Goal: Information Seeking & Learning: Learn about a topic

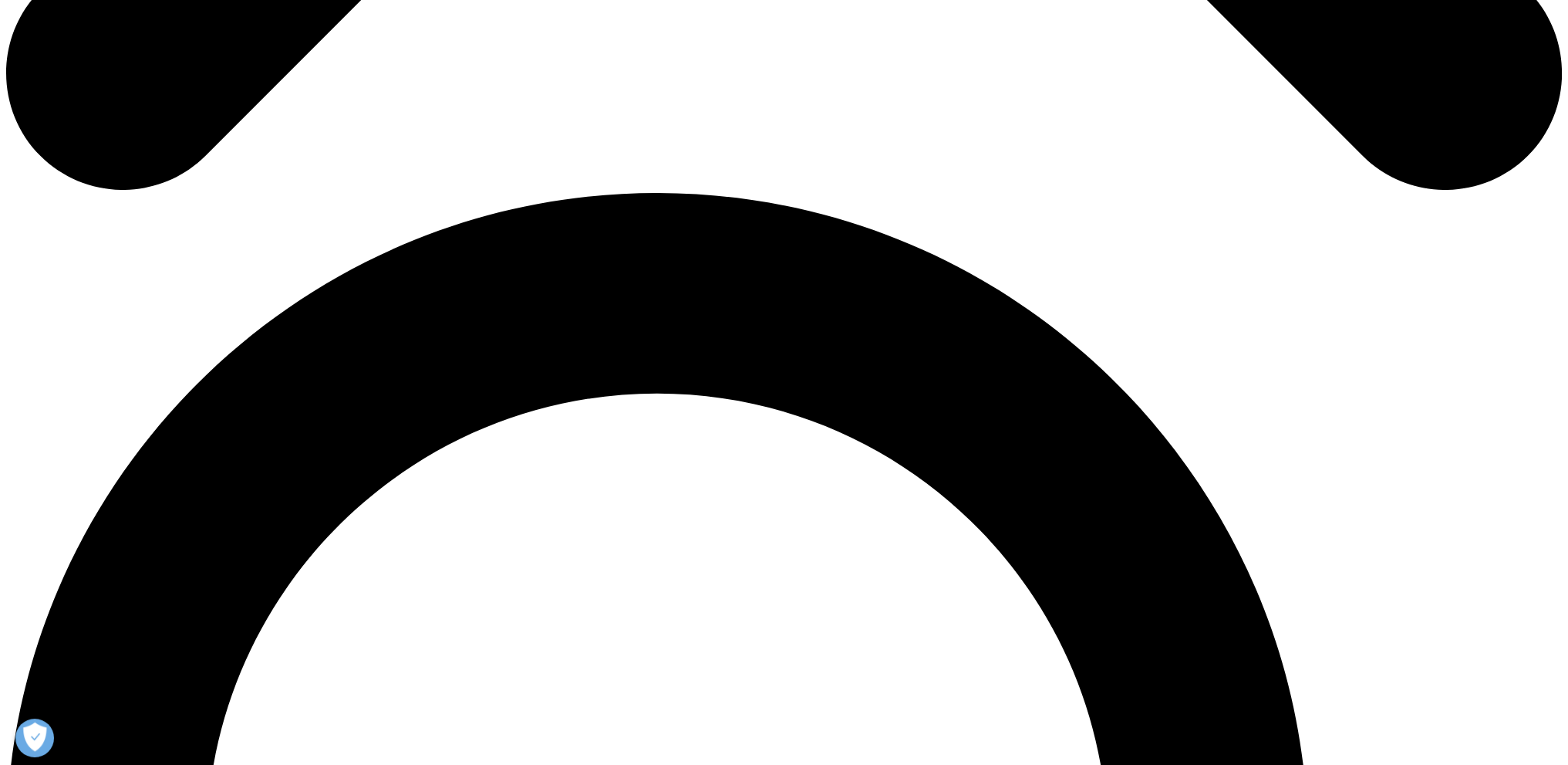
scroll to position [1774, 0]
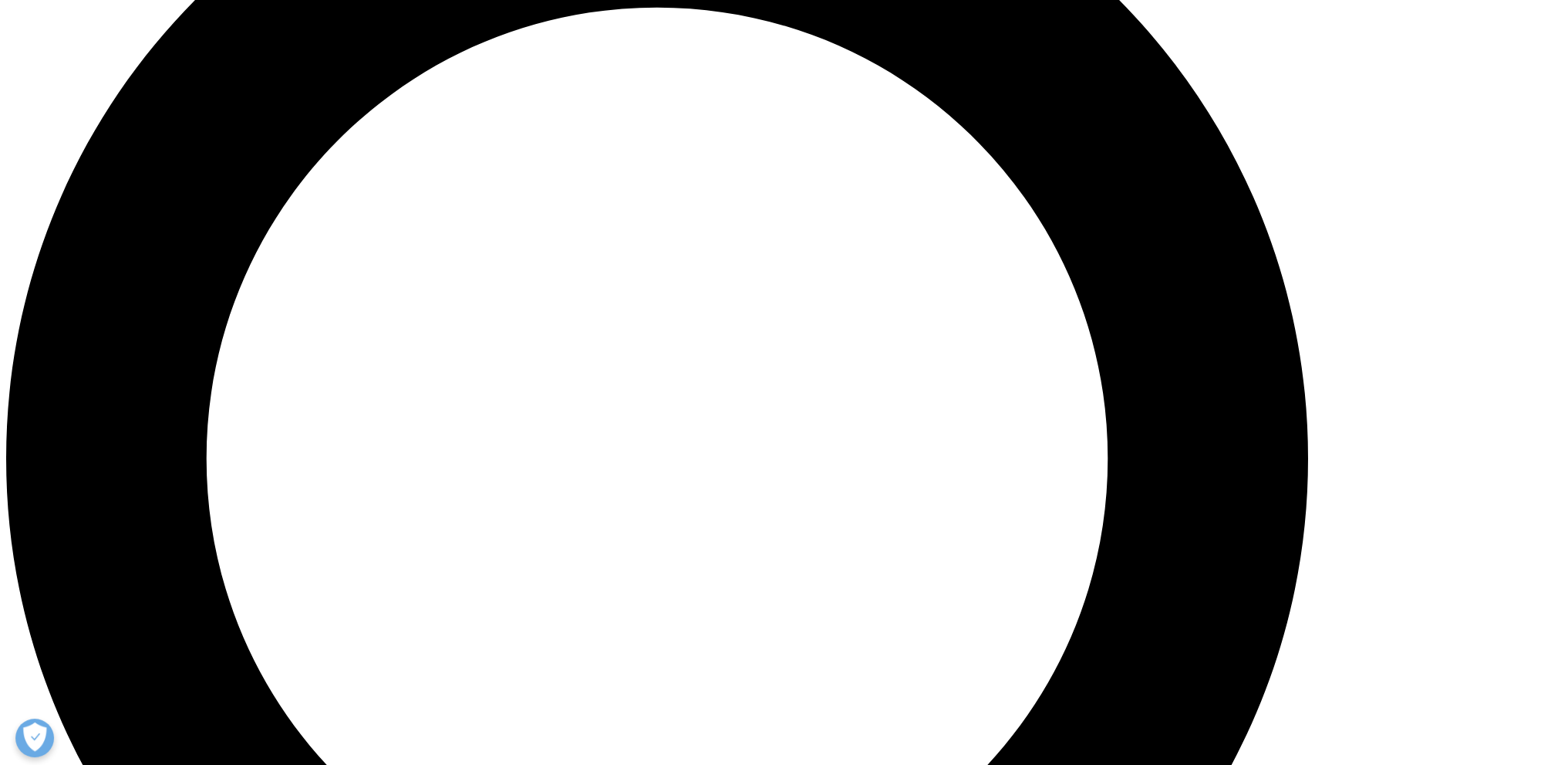
drag, startPoint x: 377, startPoint y: 329, endPoint x: 527, endPoint y: 375, distance: 156.9
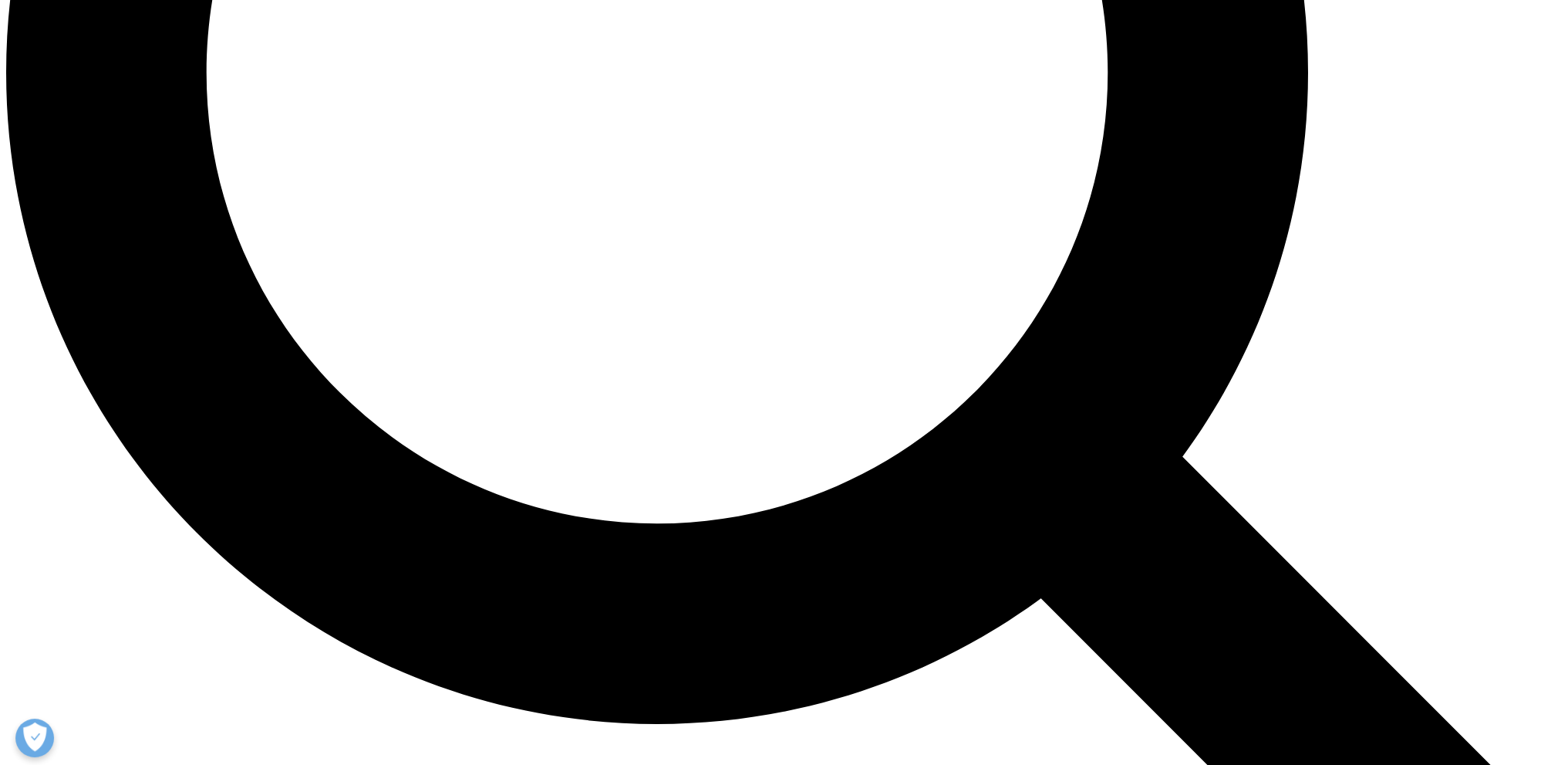
scroll to position [1929, 0]
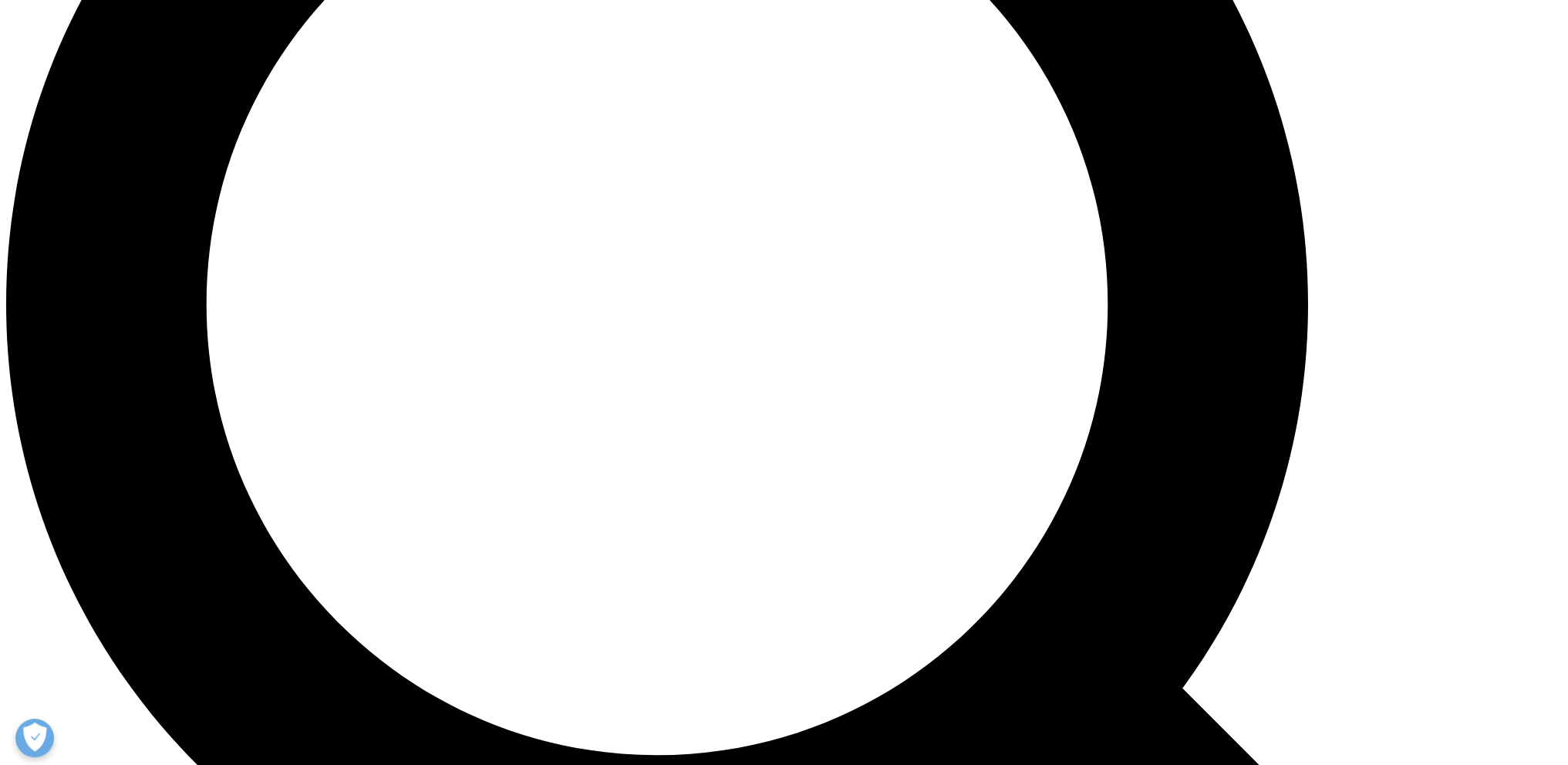
drag, startPoint x: 1163, startPoint y: 291, endPoint x: 805, endPoint y: 252, distance: 360.1
copy div "OneKey is the world’s largest and most comprehensive network of real-time HCP d…"
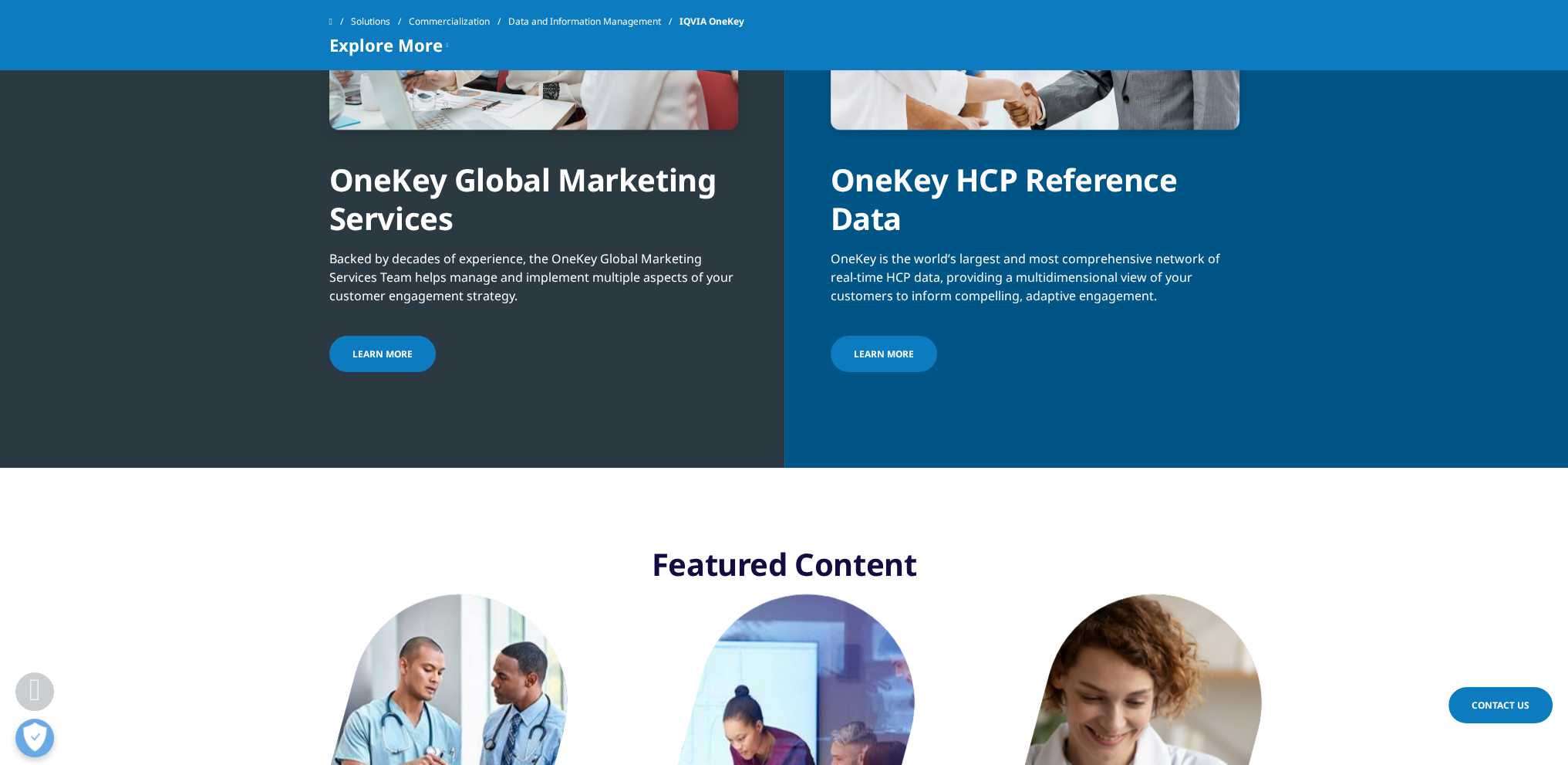
click at [933, 230] on div "OneKey HCP Reference Data" at bounding box center [1035, 183] width 409 height 108
drag, startPoint x: 988, startPoint y: 254, endPoint x: 523, endPoint y: 221, distance: 466.2
click at [523, 221] on div "OneKey Global Marketing Services Backed by decades of experience, the OneKey Gl…" at bounding box center [784, 182] width 1568 height 571
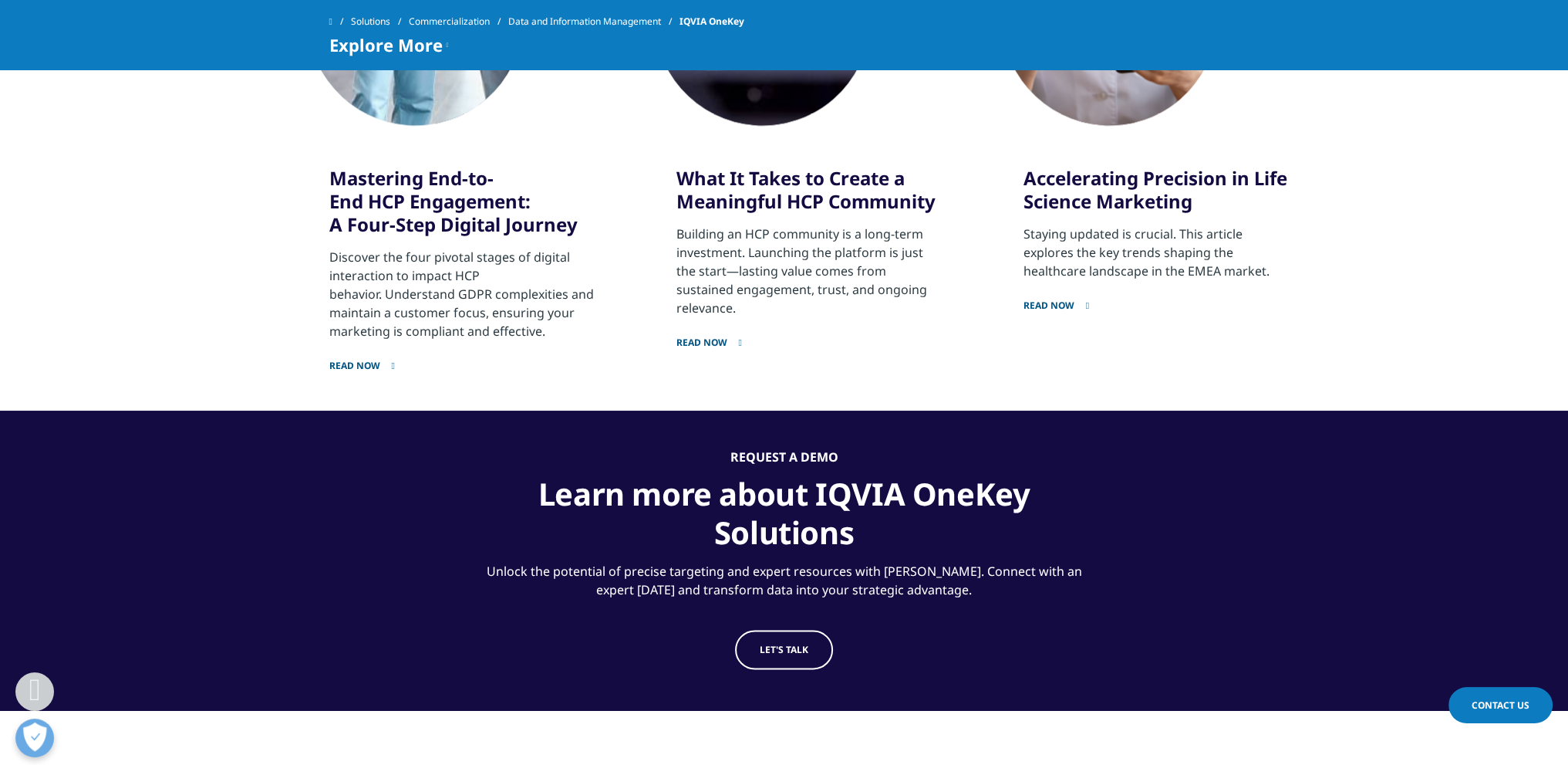
scroll to position [3086, 0]
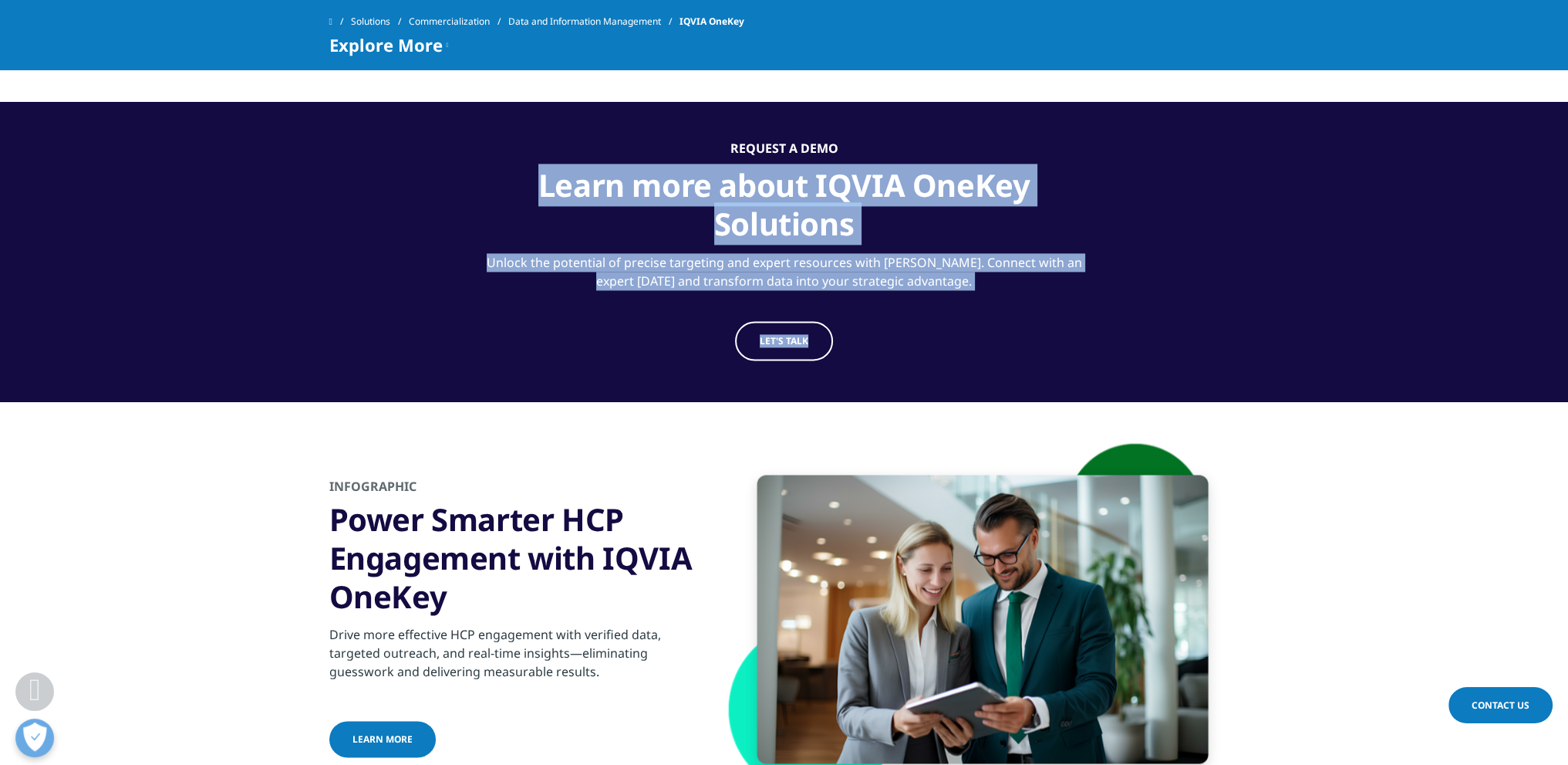
drag, startPoint x: 835, startPoint y: 134, endPoint x: 1022, endPoint y: 294, distance: 246.1
click at [1022, 294] on section "REQUEST A DEMO Learn more about IQVIA OneKey Solutions Unlock the potential of …" at bounding box center [784, 252] width 1568 height 300
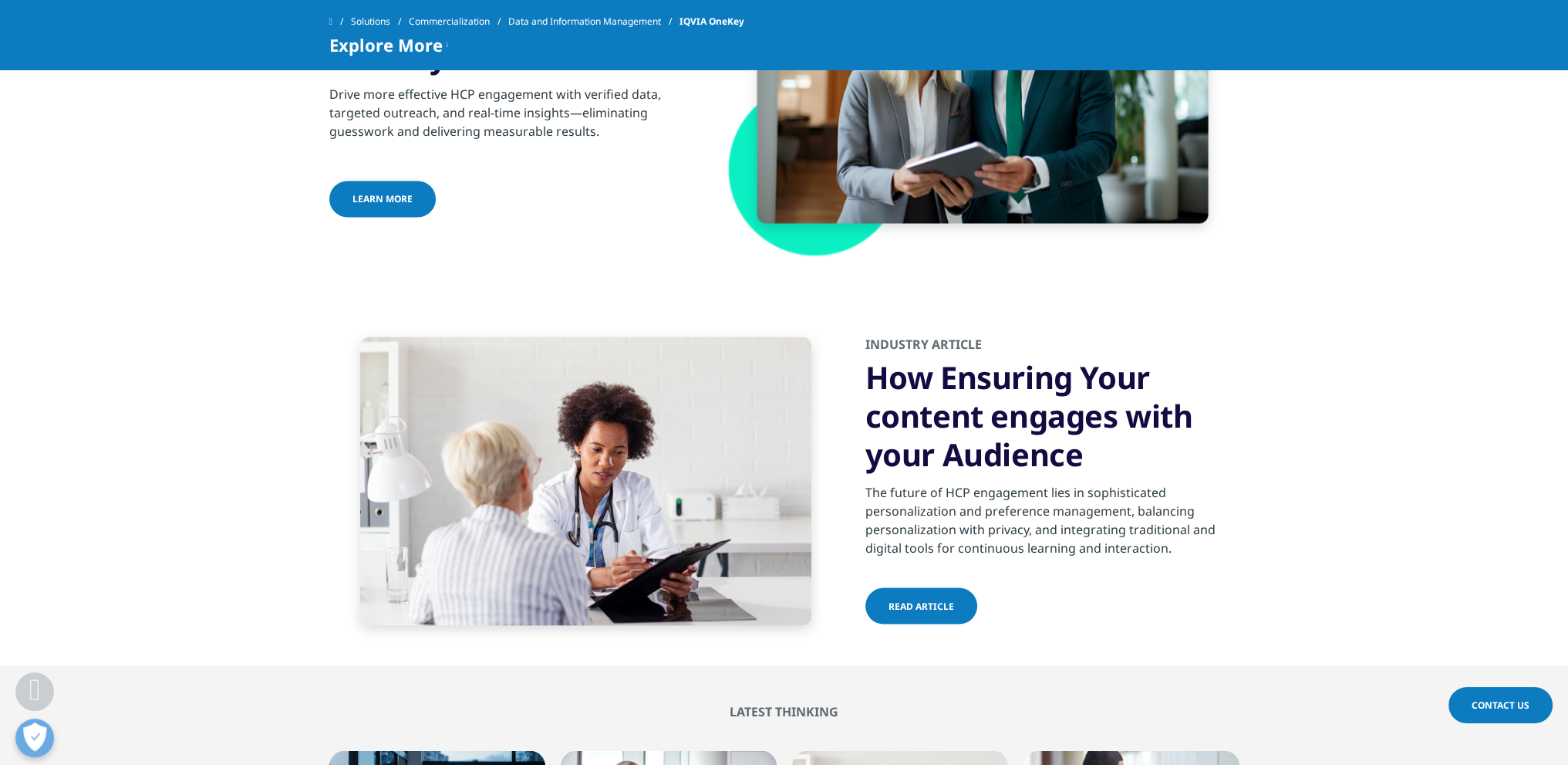
scroll to position [3935, 0]
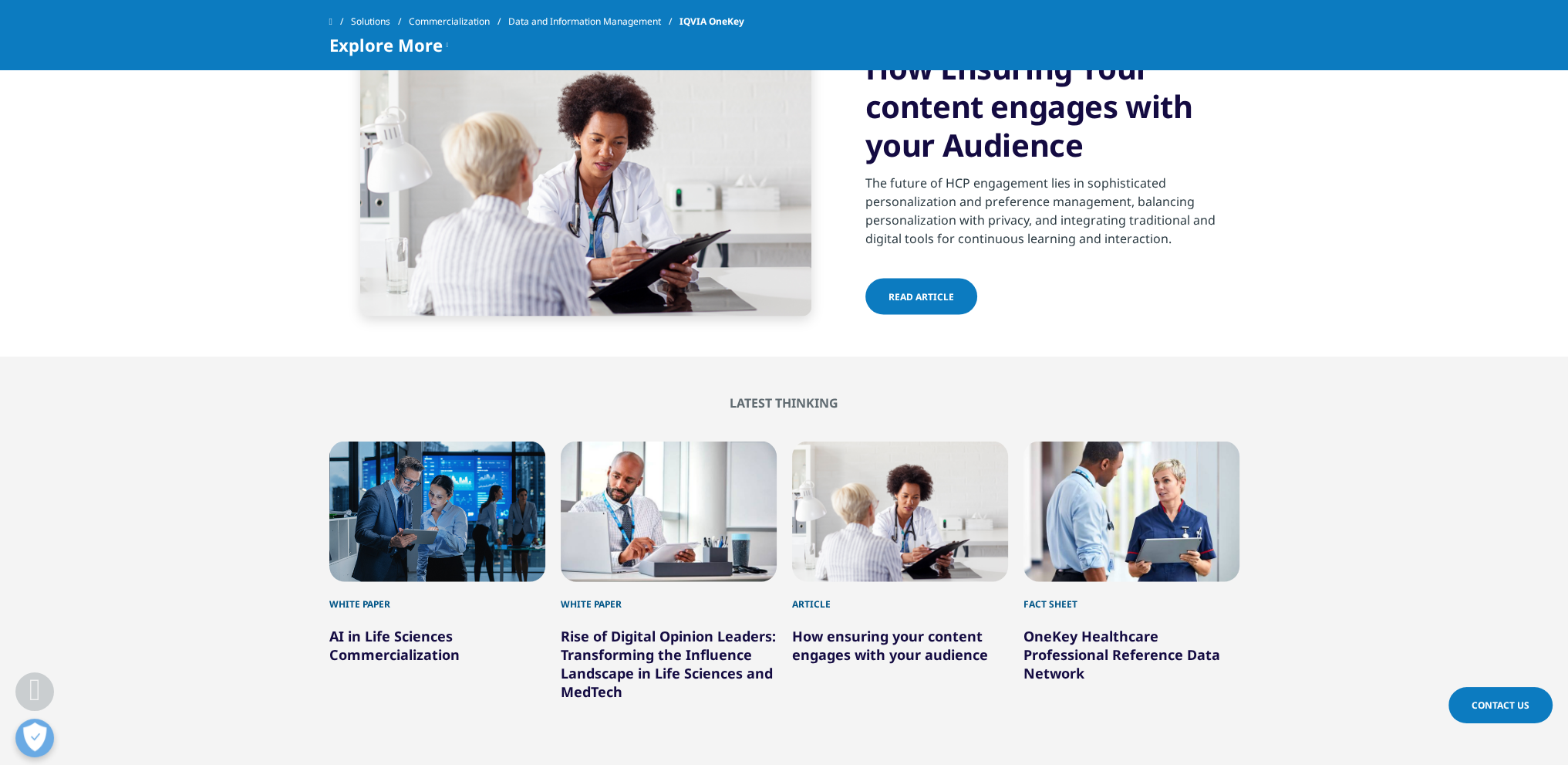
click at [255, 590] on div "Latest Thinking White Paper AI in Life Sciences Commercialization White Paper R…" at bounding box center [784, 605] width 1522 height 420
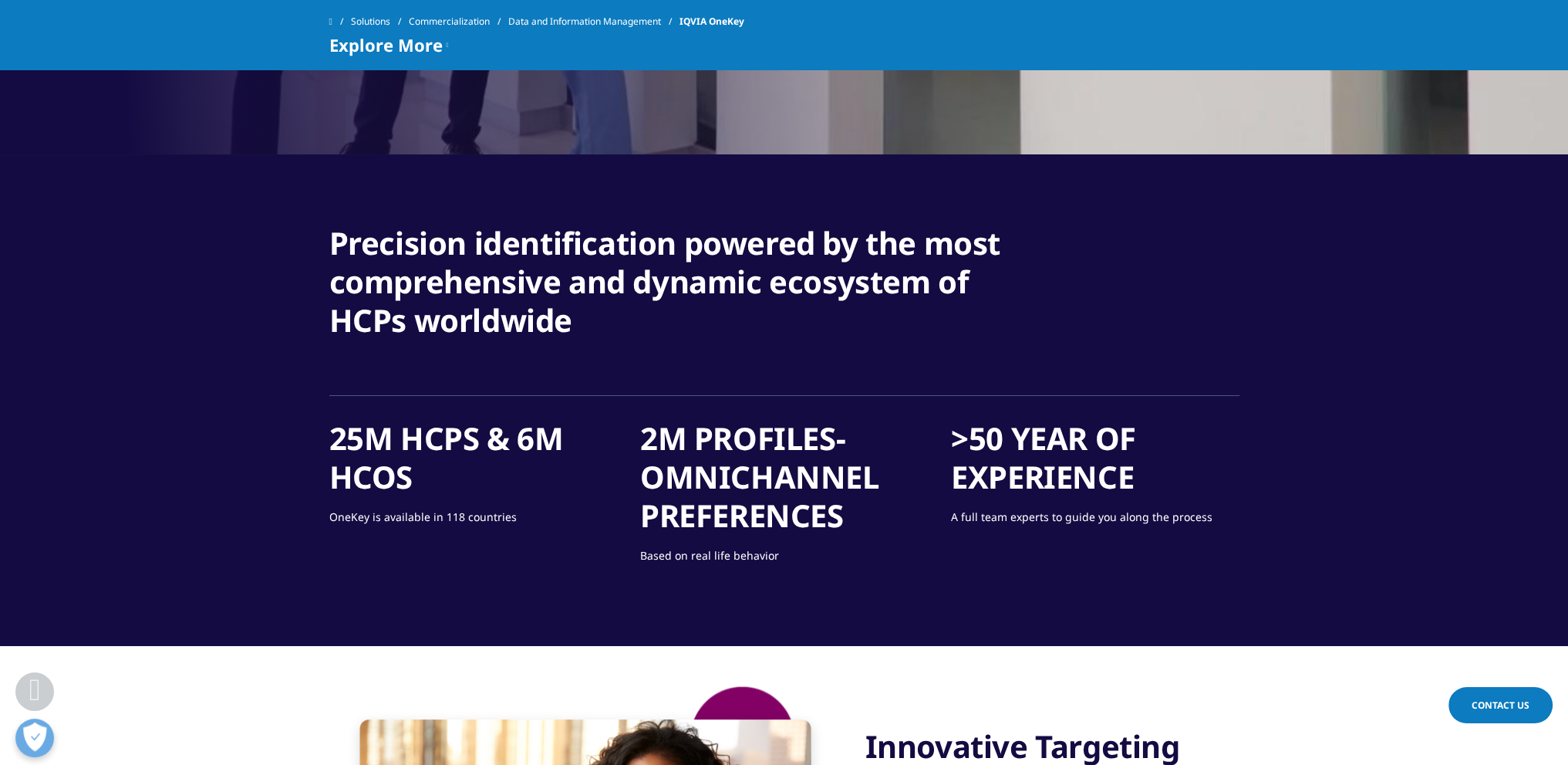
scroll to position [0, 0]
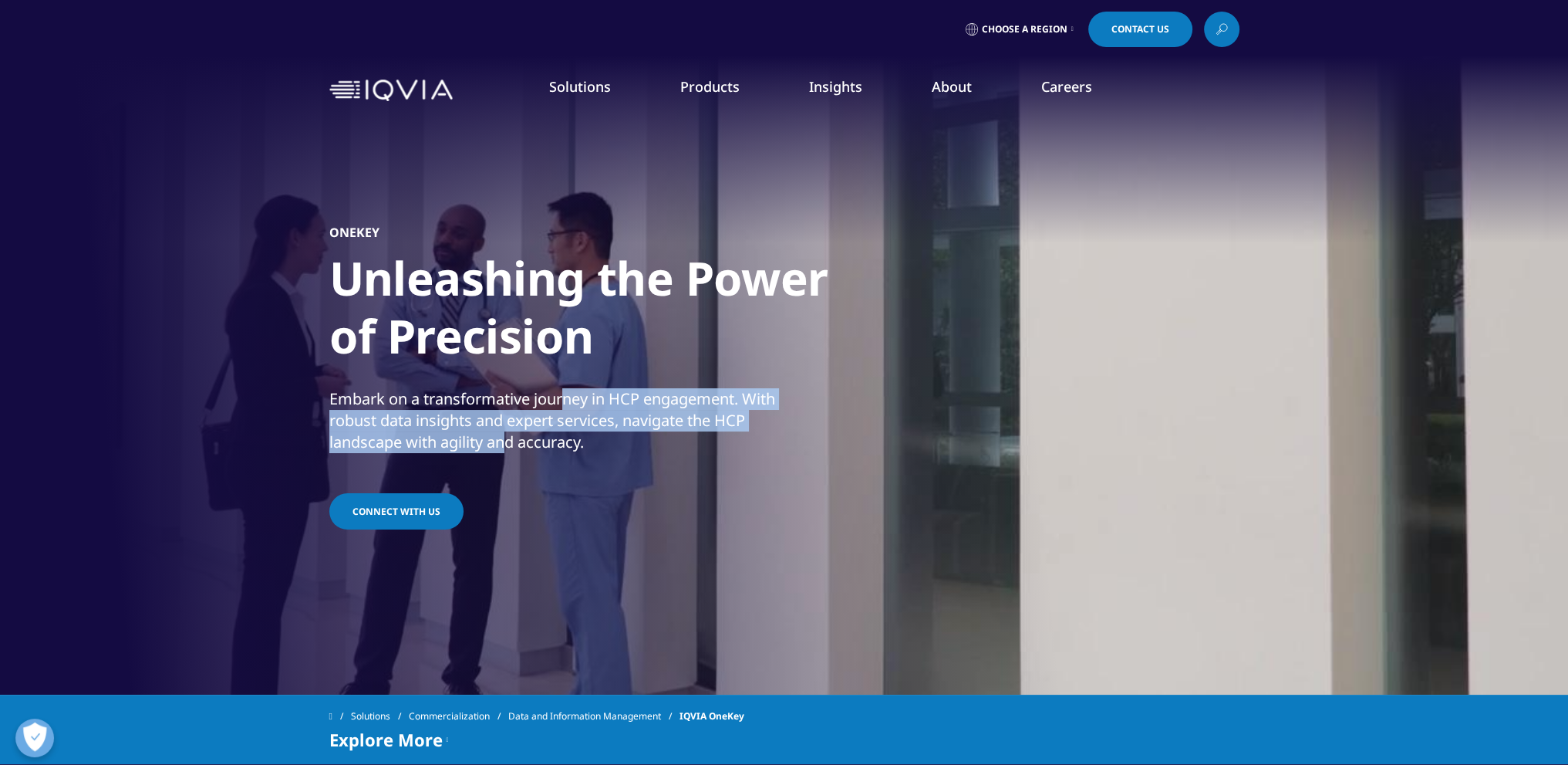
drag, startPoint x: 567, startPoint y: 397, endPoint x: 540, endPoint y: 450, distance: 59.5
click at [540, 450] on p "Embark on a transformative journey in HCP engagement. With robust data insights…" at bounding box center [555, 425] width 451 height 74
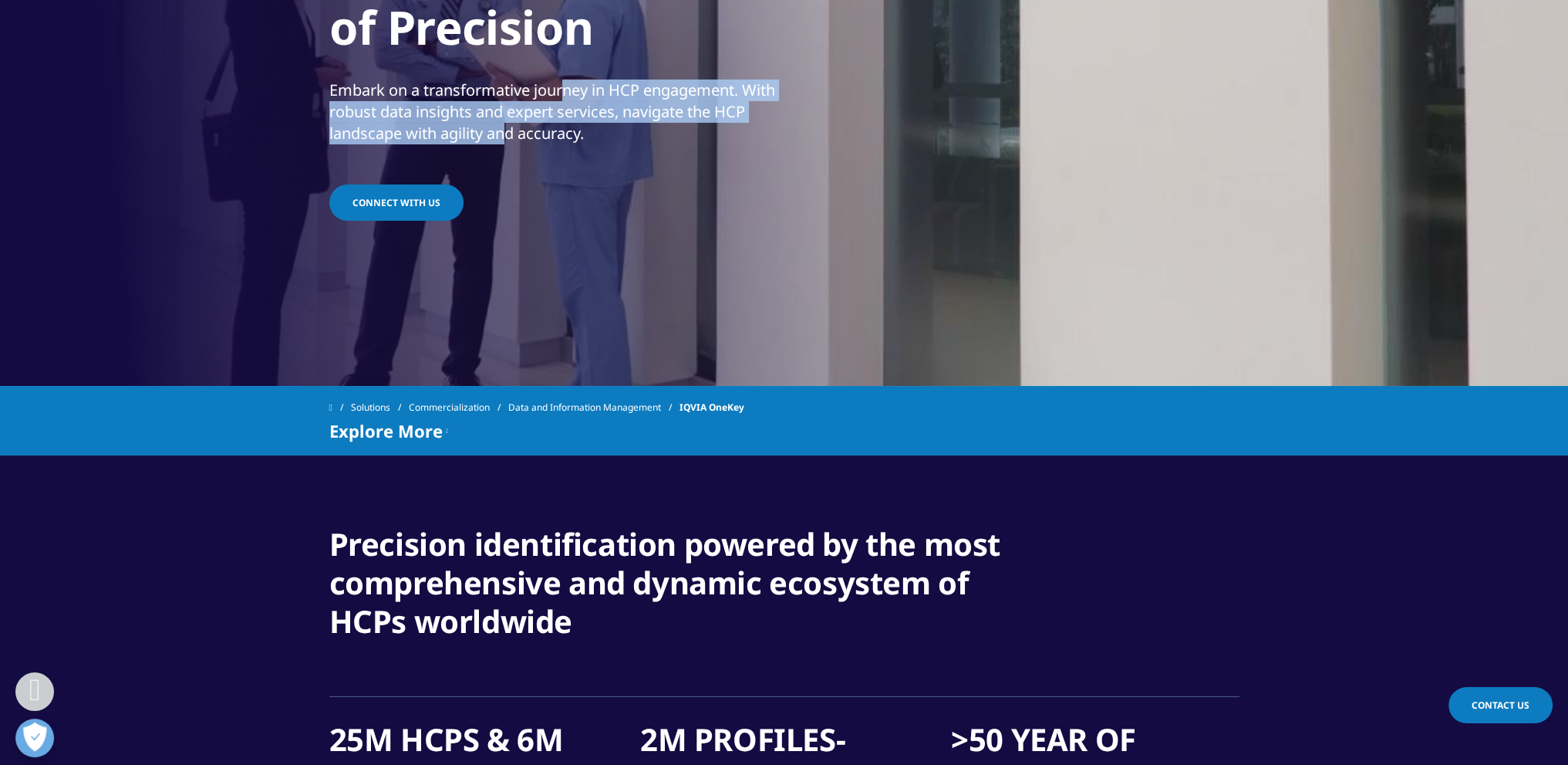
scroll to position [540, 0]
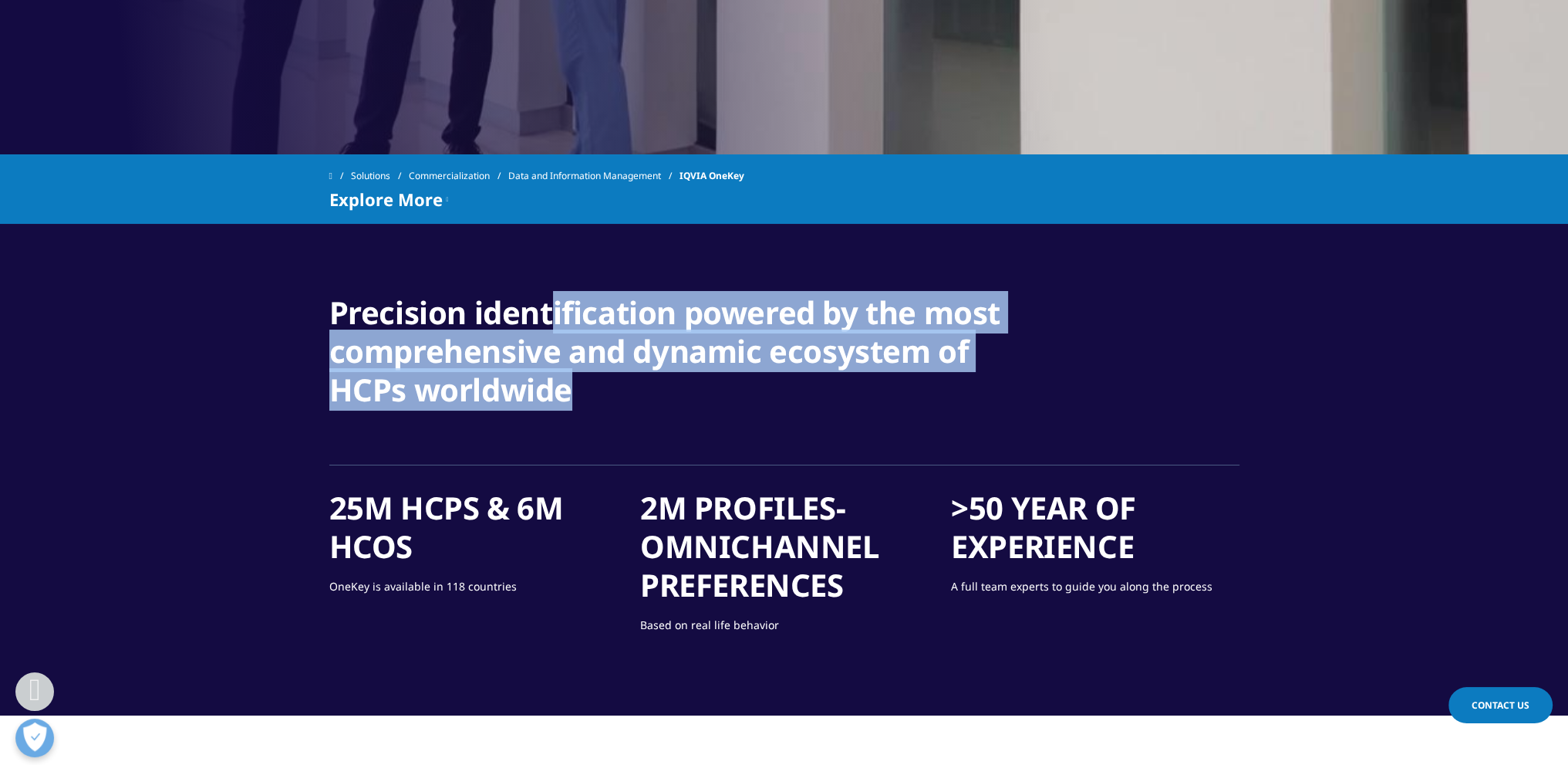
drag, startPoint x: 555, startPoint y: 278, endPoint x: 641, endPoint y: 413, distance: 160.1
click at [584, 399] on section "Precision identification powered by the most comprehensive and dynamic ecosyste…" at bounding box center [784, 470] width 1568 height 492
click at [641, 413] on h1 "Precision identification powered by the most comprehensive and dynamic ecosyste…" at bounding box center [668, 356] width 677 height 125
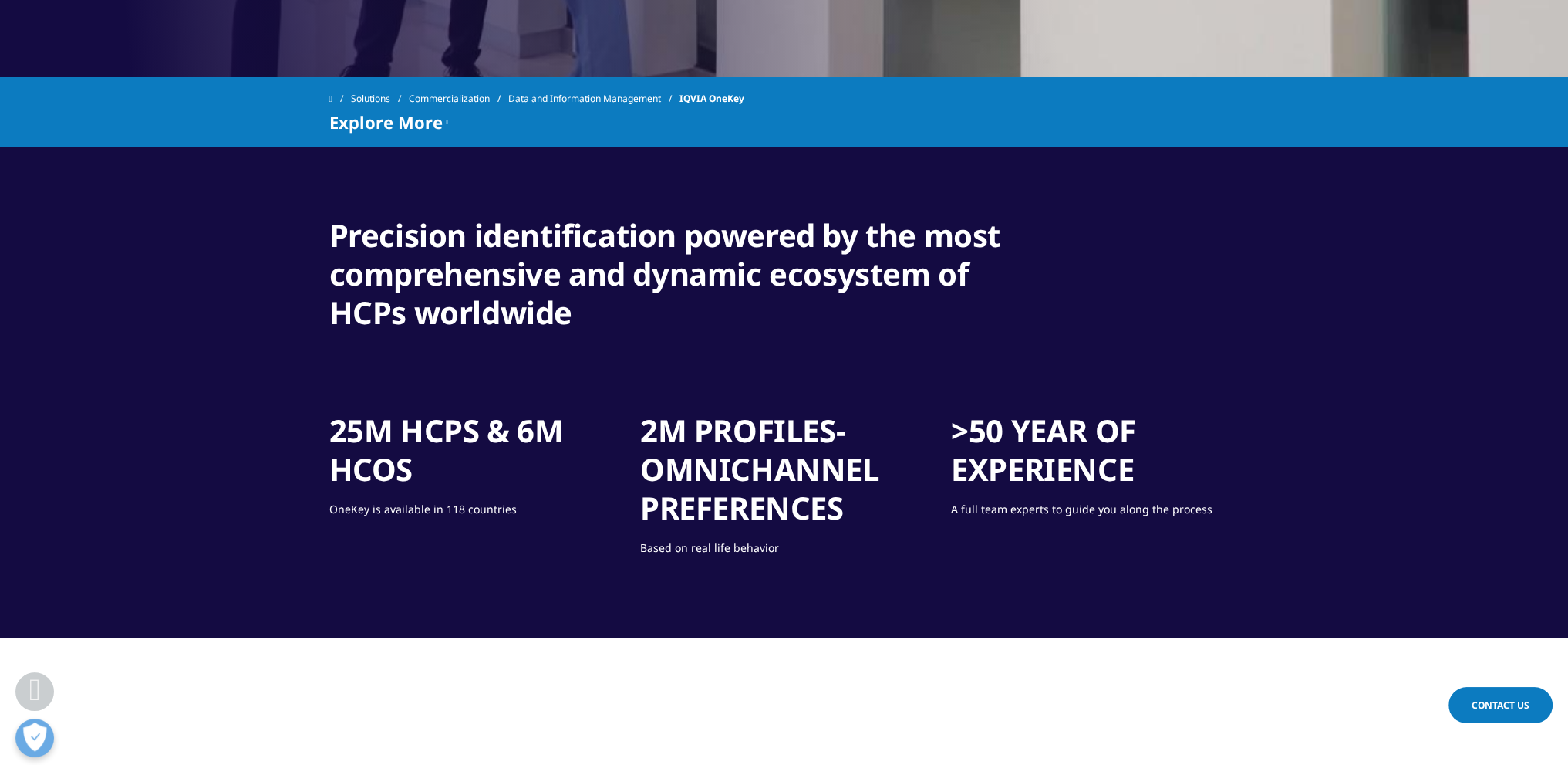
scroll to position [694, 0]
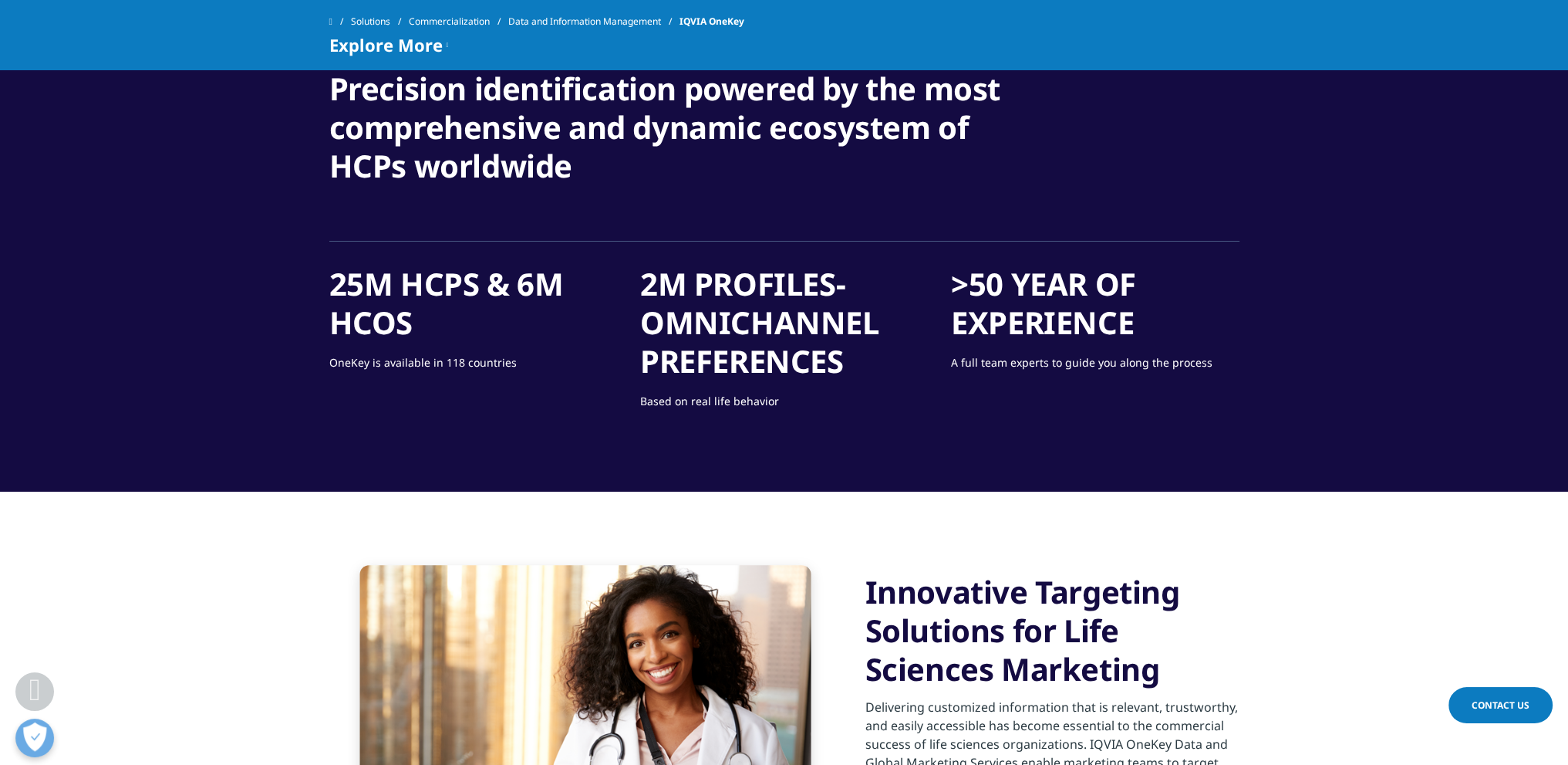
click at [428, 277] on h1 "25M HCPs & 6M HCOs" at bounding box center [473, 309] width 288 height 88
click at [321, 288] on div "Precision identification powered by the most comprehensive and dynamic ecosyste…" at bounding box center [784, 246] width 956 height 352
